Goal: Check status: Check status

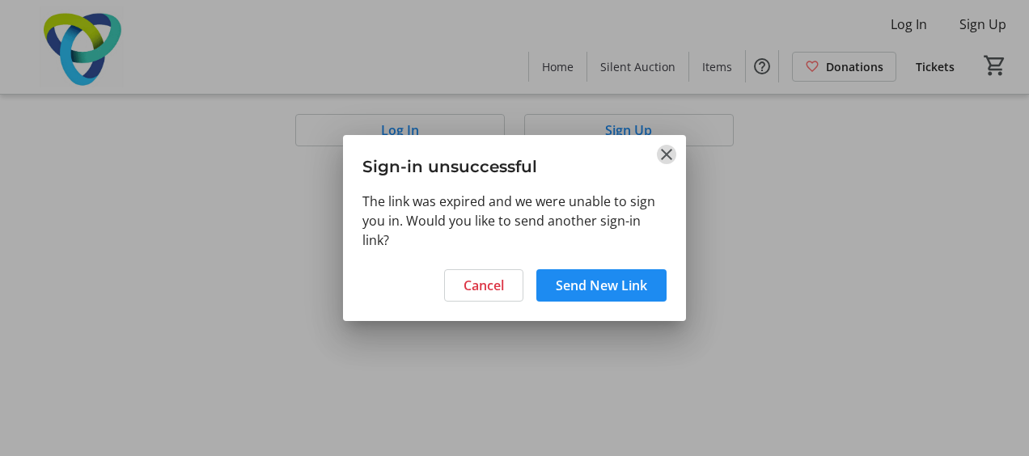
click at [668, 155] on mat-icon "Close" at bounding box center [666, 154] width 19 height 19
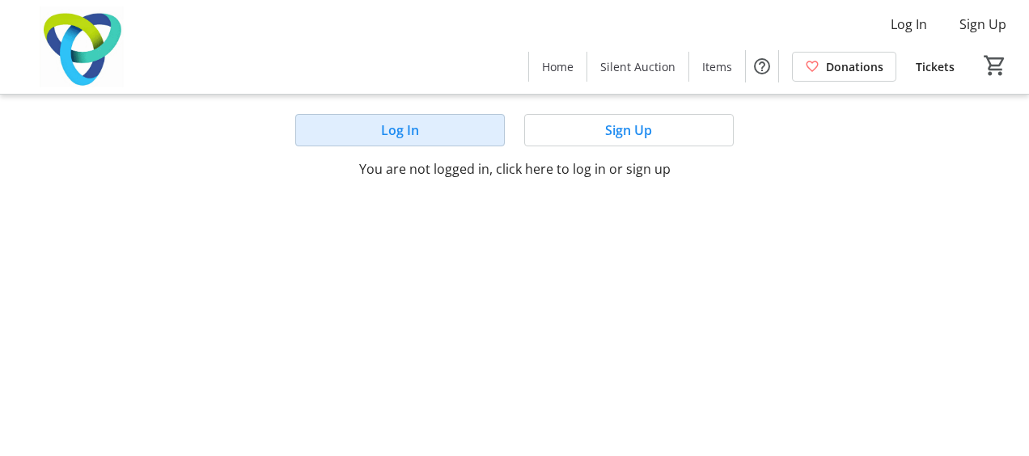
click at [446, 138] on span at bounding box center [400, 130] width 208 height 39
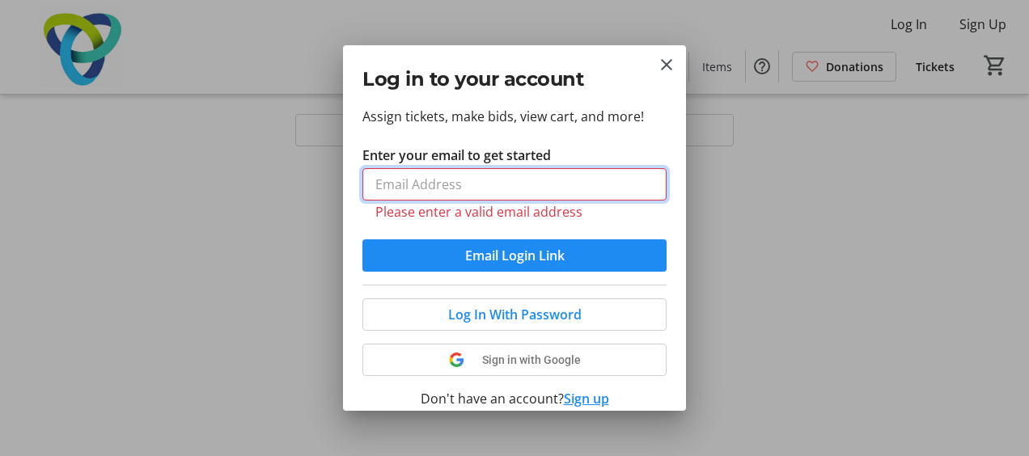
click at [535, 181] on input "Enter your email to get started" at bounding box center [514, 184] width 304 height 32
paste input "("
type input "("
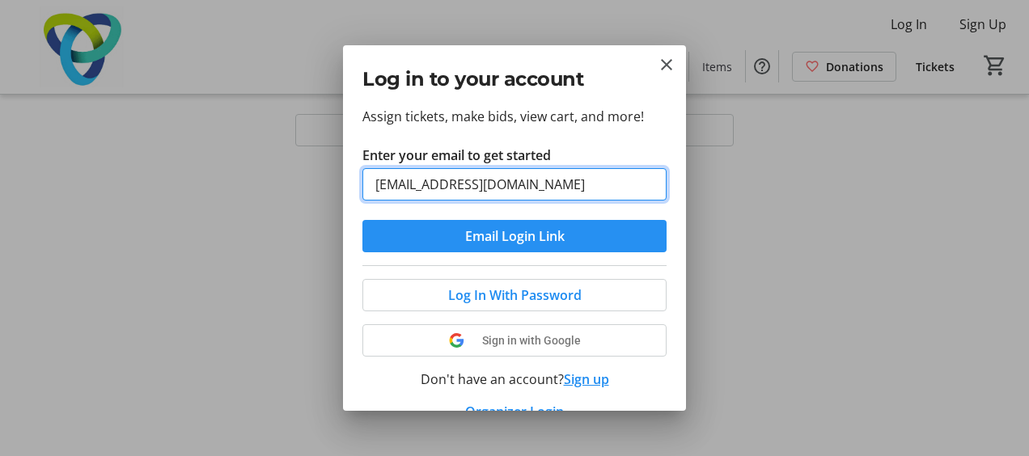
type input "[EMAIL_ADDRESS][DOMAIN_NAME]"
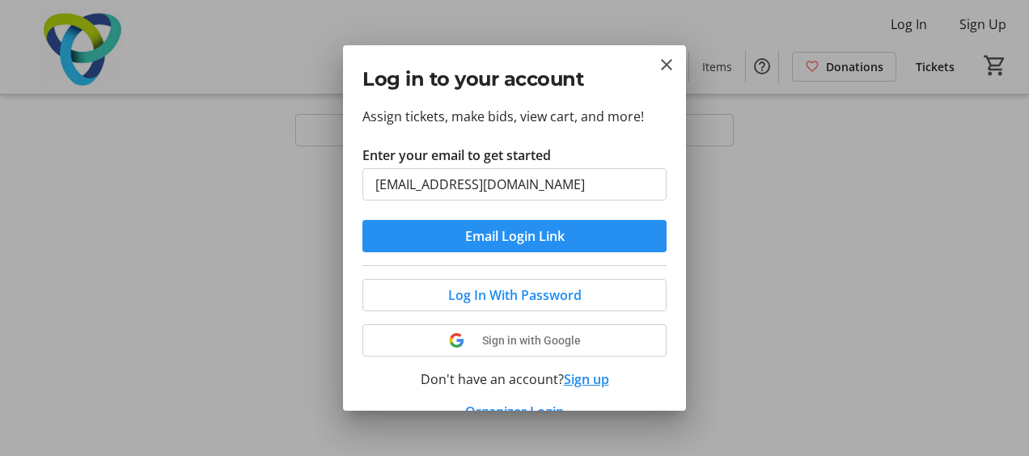
click at [530, 235] on span "Email Login Link" at bounding box center [514, 235] width 99 height 19
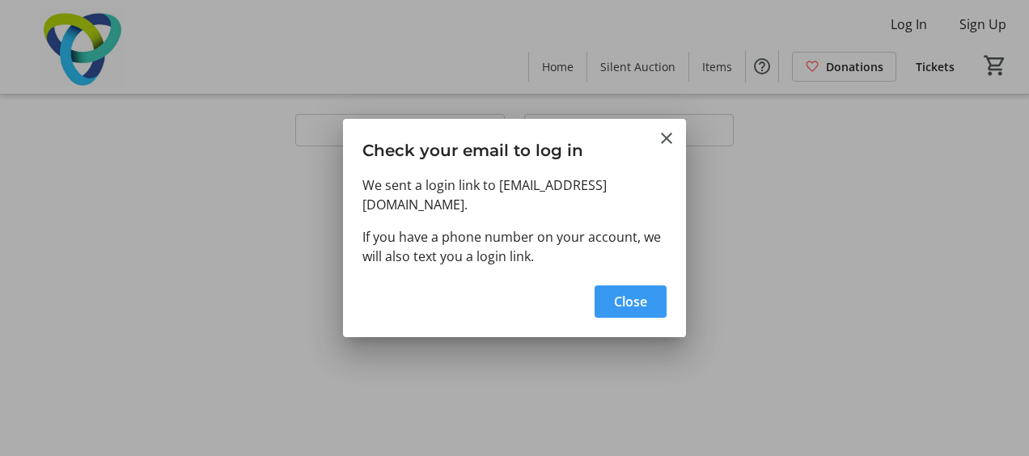
click at [632, 307] on span "Close" at bounding box center [630, 301] width 33 height 19
